Goal: Find specific page/section: Find specific page/section

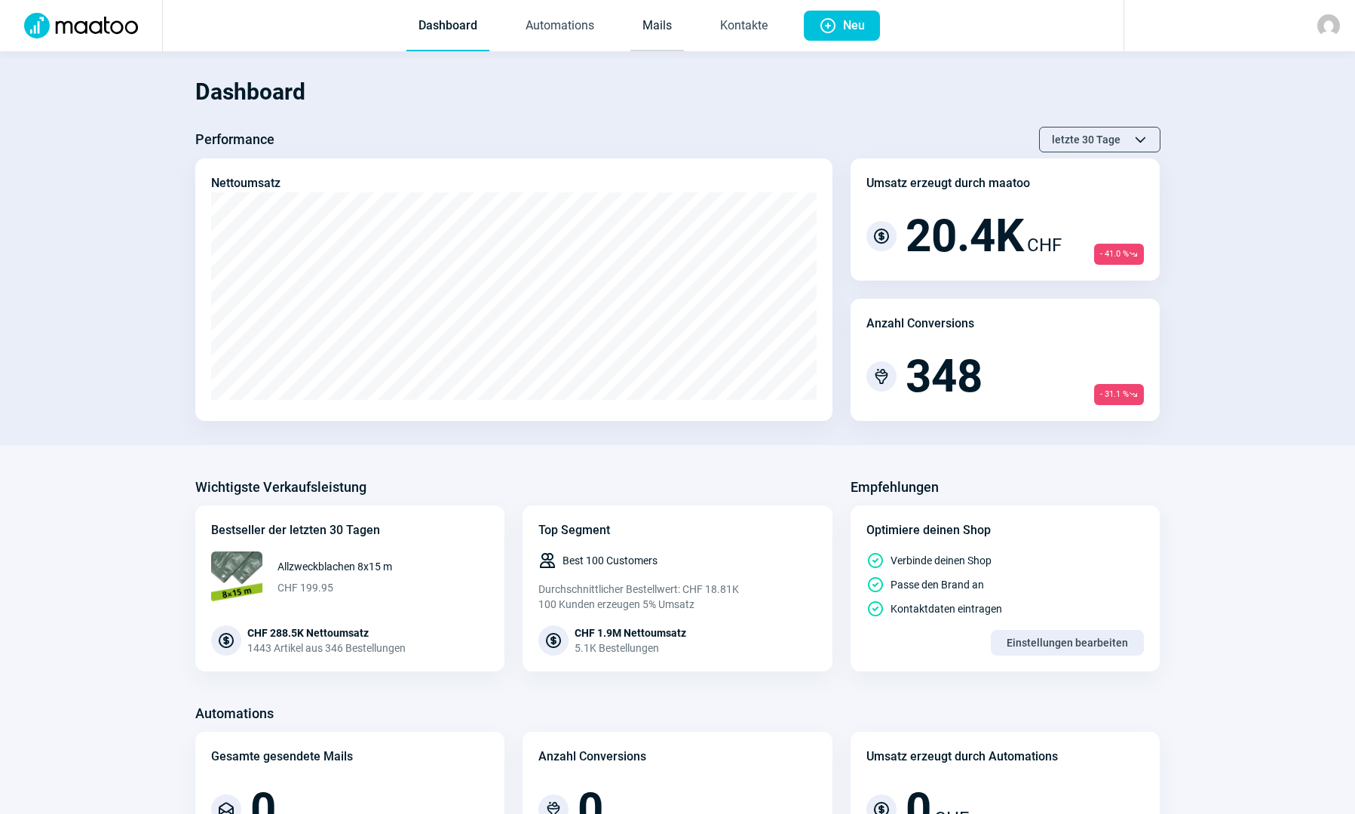
click at [650, 24] on link "Mails" at bounding box center [657, 27] width 54 height 50
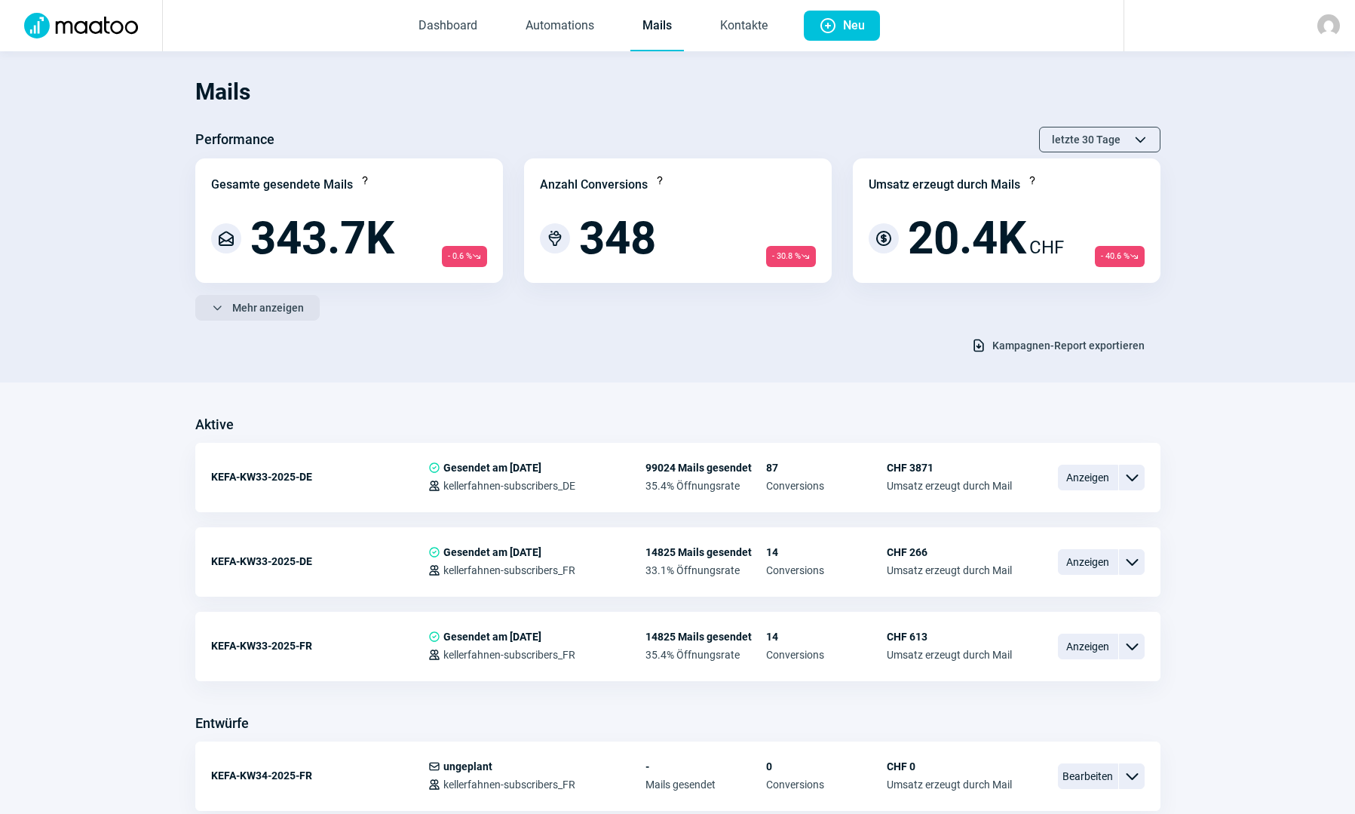
click at [239, 311] on span "Mehr anzeigen" at bounding box center [268, 308] width 72 height 24
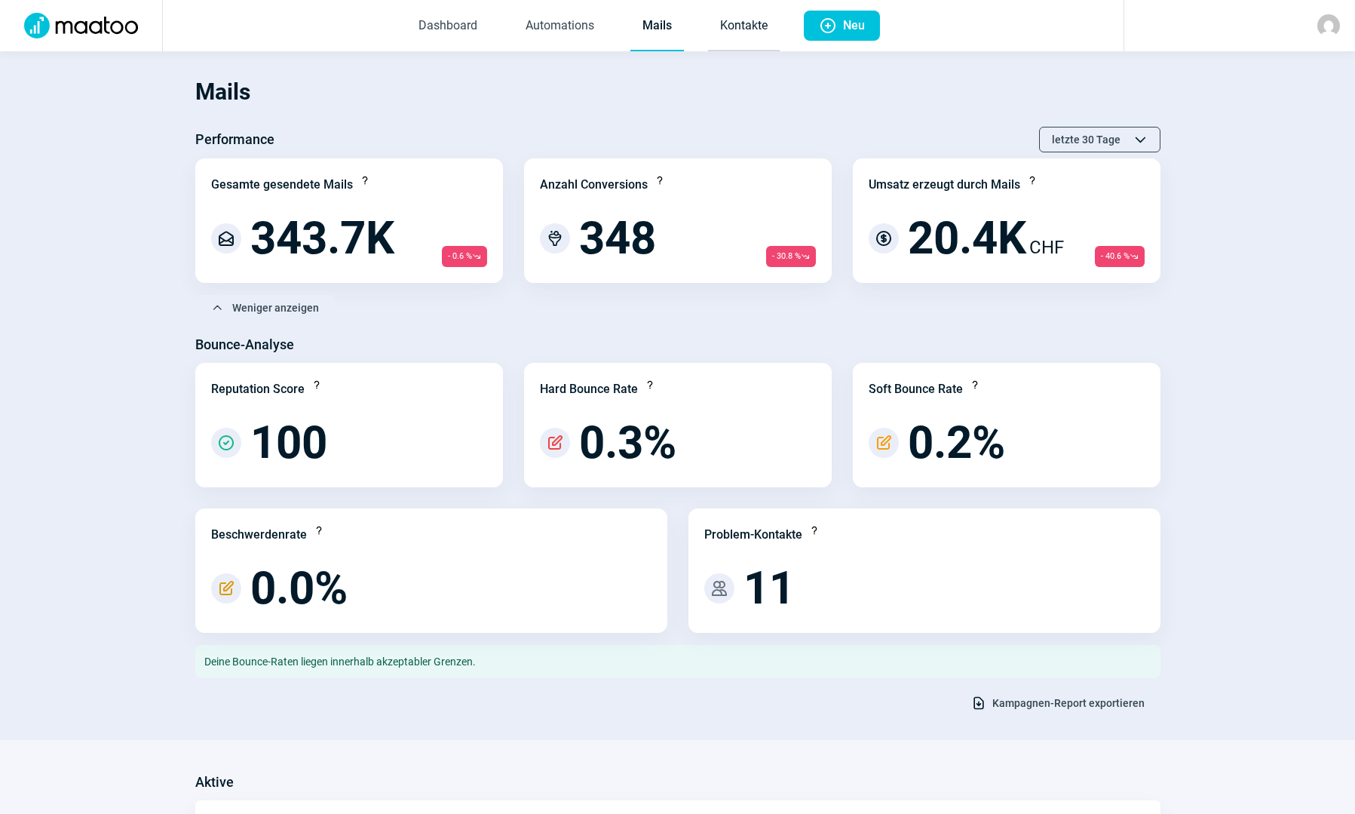
click at [759, 20] on link "Kontakte" at bounding box center [744, 27] width 72 height 50
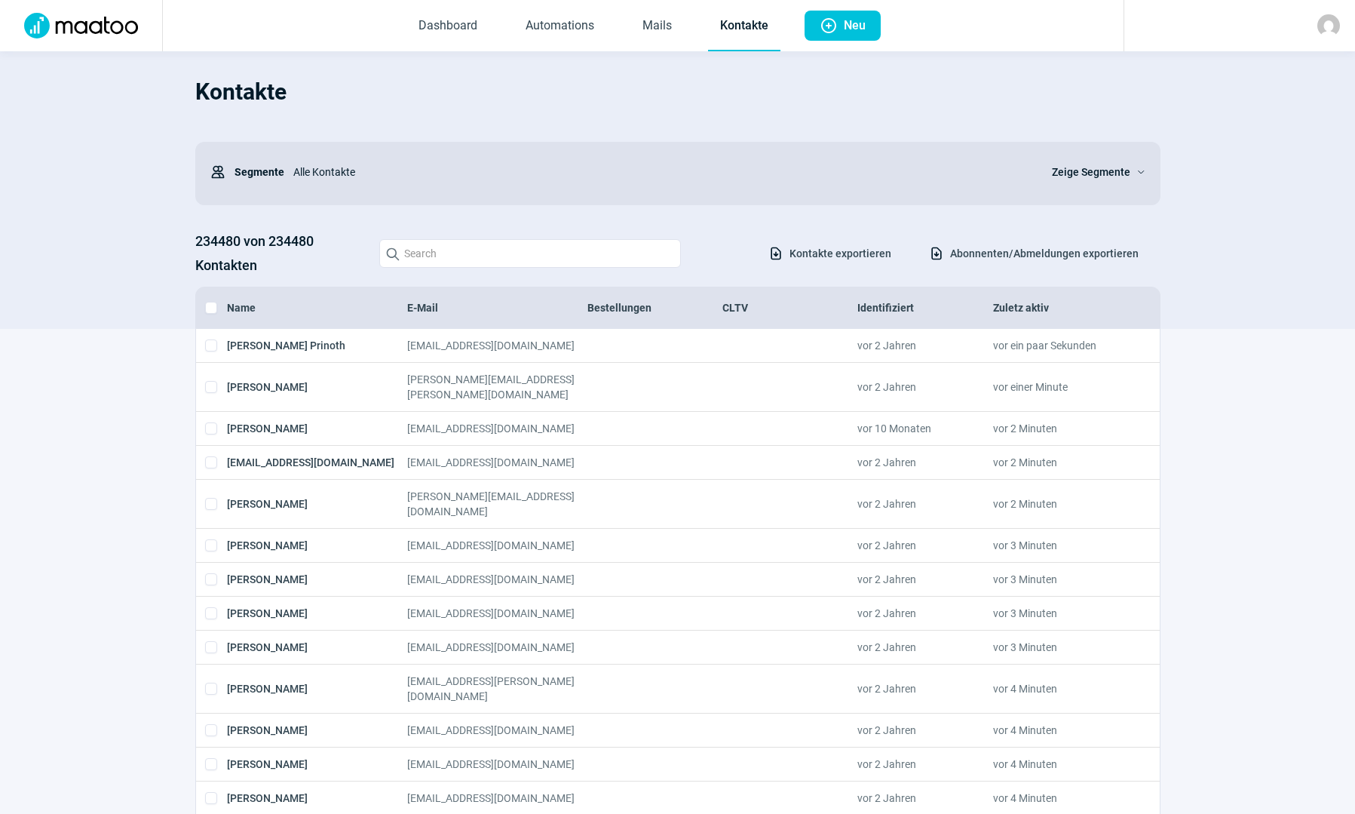
click at [1320, 19] on div at bounding box center [1328, 25] width 23 height 23
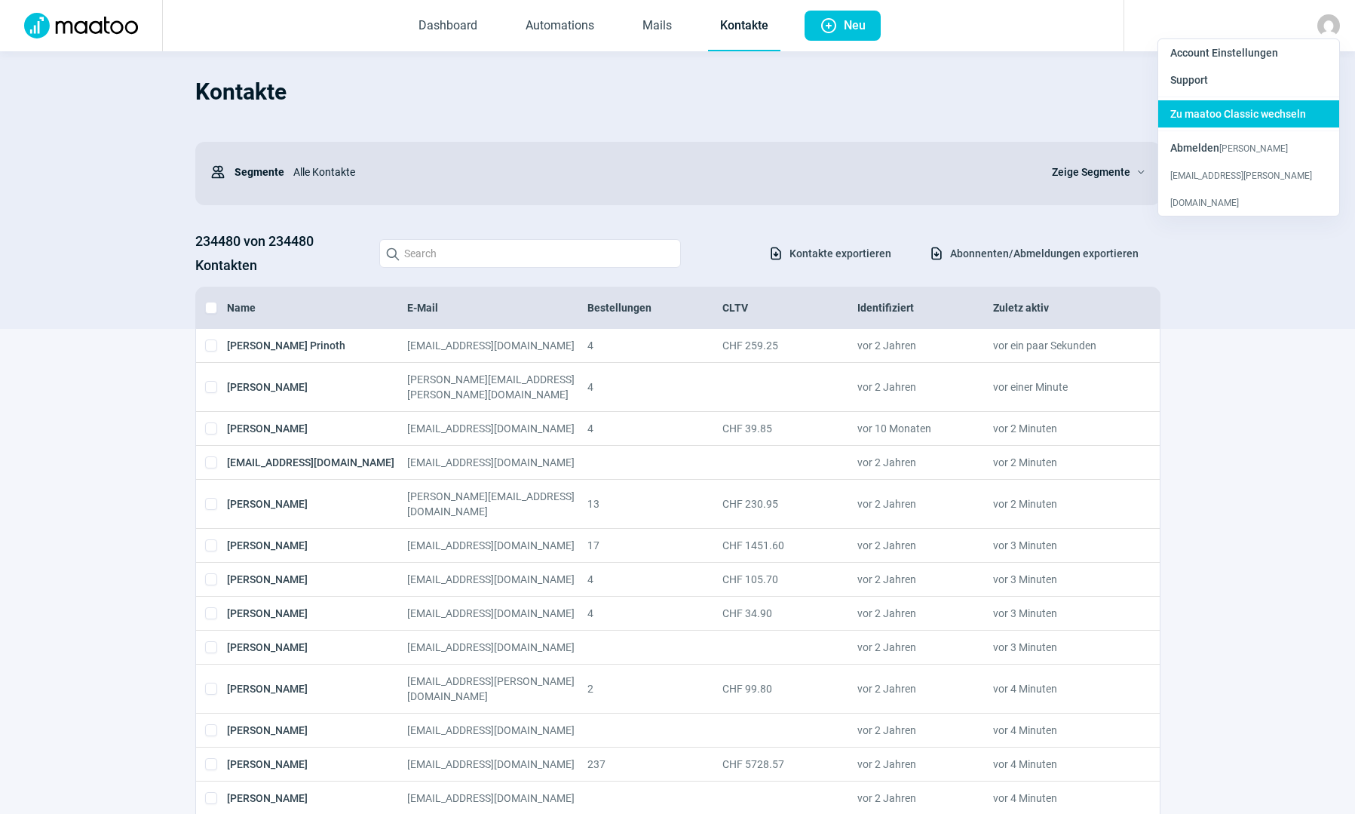
click at [1210, 134] on div "Zu maatoo Classic wechseln" at bounding box center [1248, 174] width 181 height 81
